Goal: Information Seeking & Learning: Learn about a topic

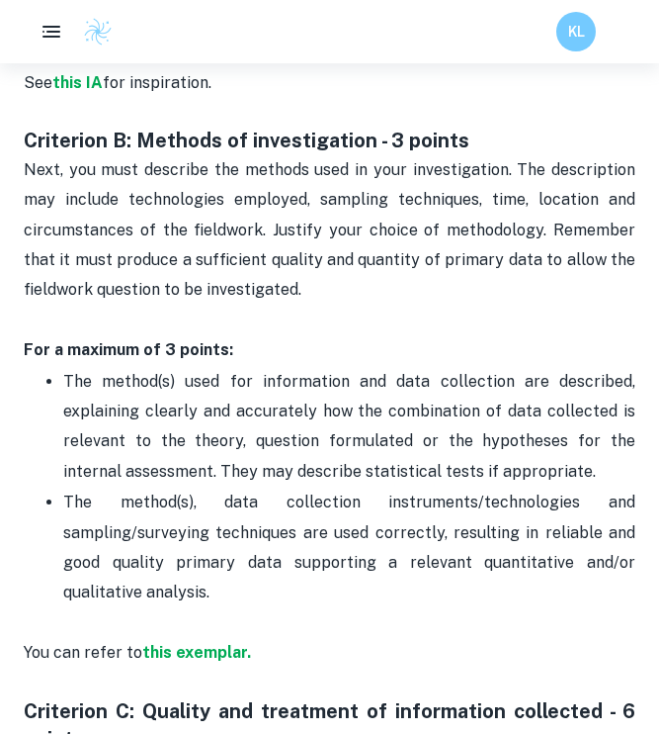
scroll to position [1751, 0]
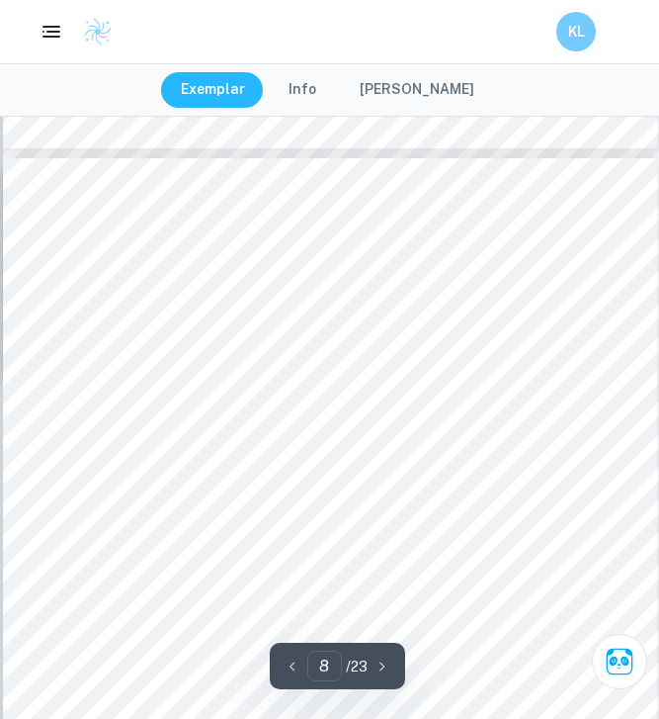
scroll to position [6751, 0]
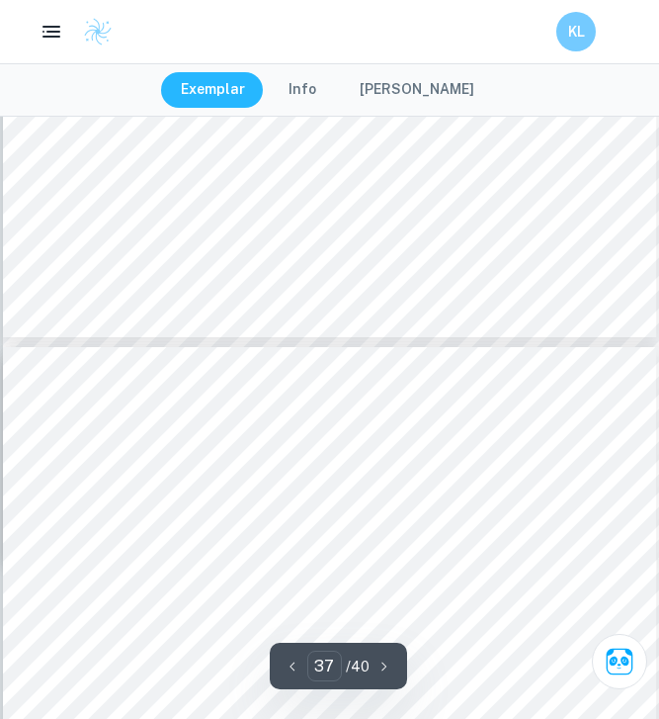
scroll to position [34448, 89]
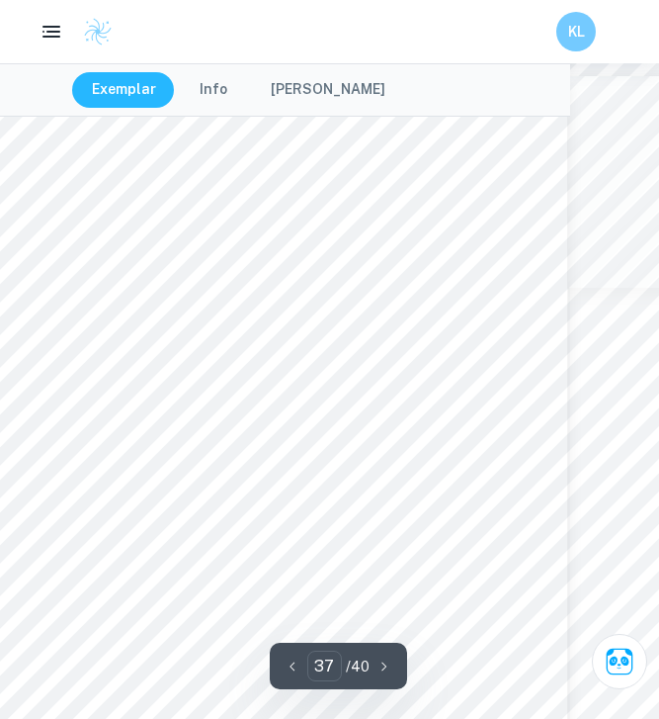
click at [457, 71] on div "Exemplar Info Mark Scheme" at bounding box center [240, 89] width 659 height 53
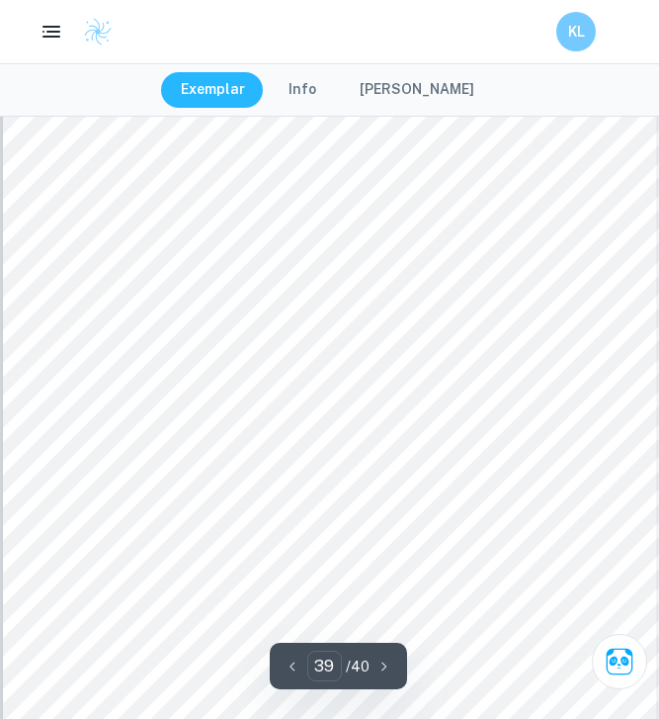
scroll to position [36570, 0]
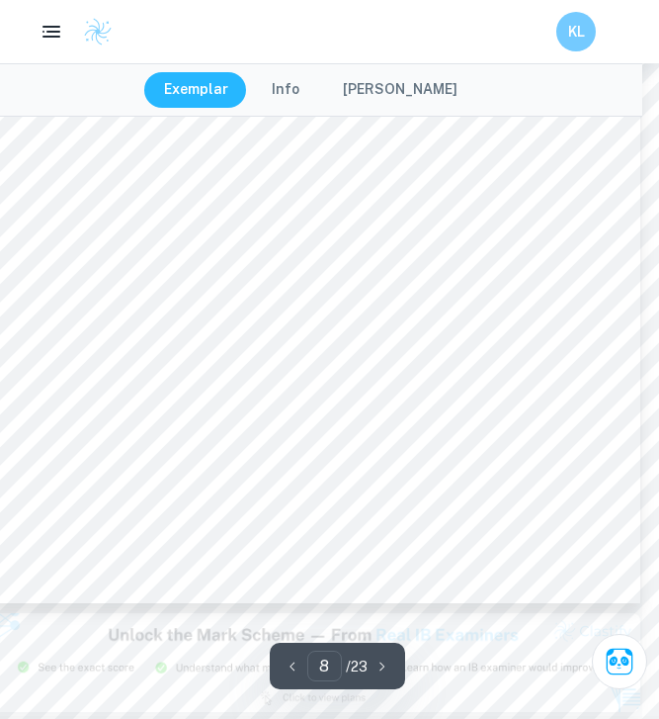
scroll to position [7267, 17]
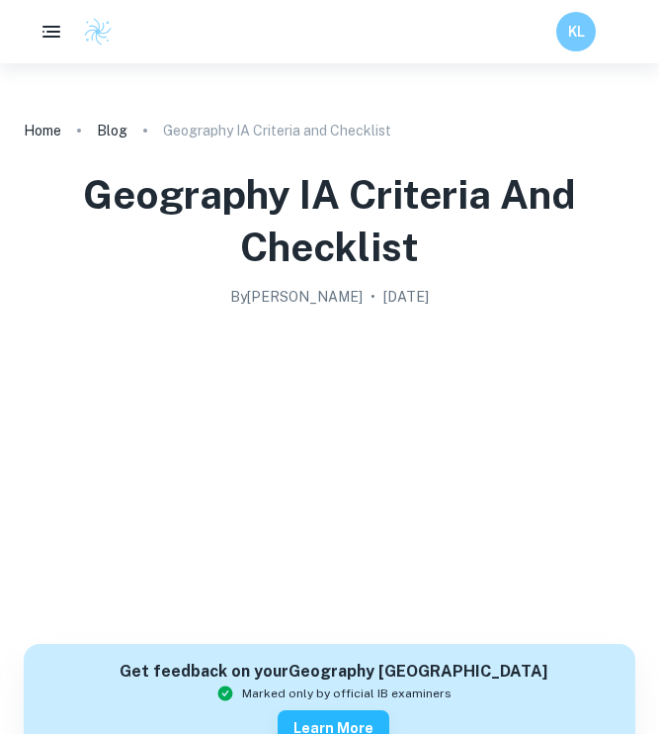
scroll to position [1744, 0]
